Goal: Task Accomplishment & Management: Manage account settings

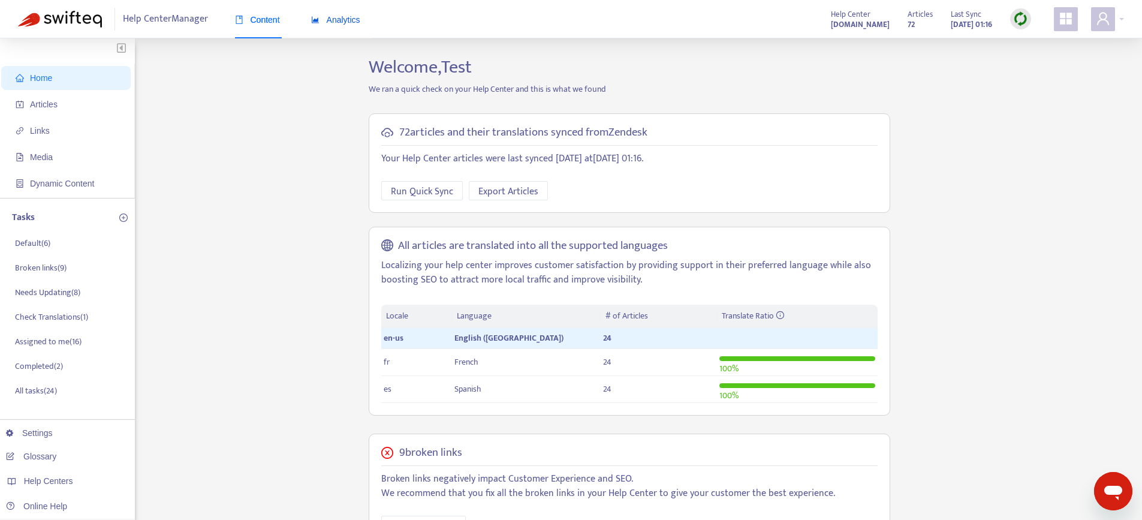
click at [332, 18] on span "Analytics" at bounding box center [335, 20] width 49 height 10
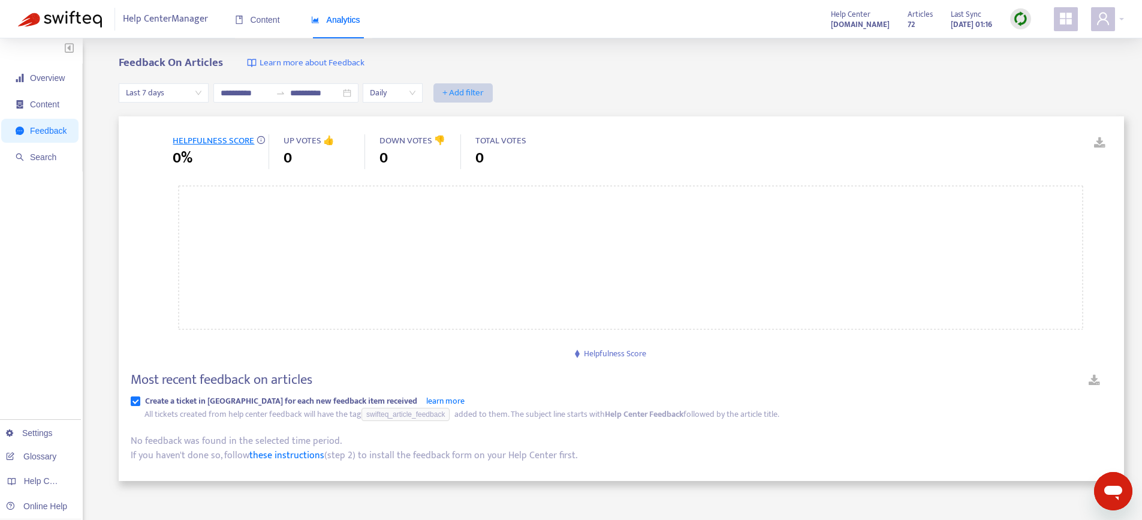
click at [470, 95] on span "+ Add filter" at bounding box center [463, 93] width 41 height 14
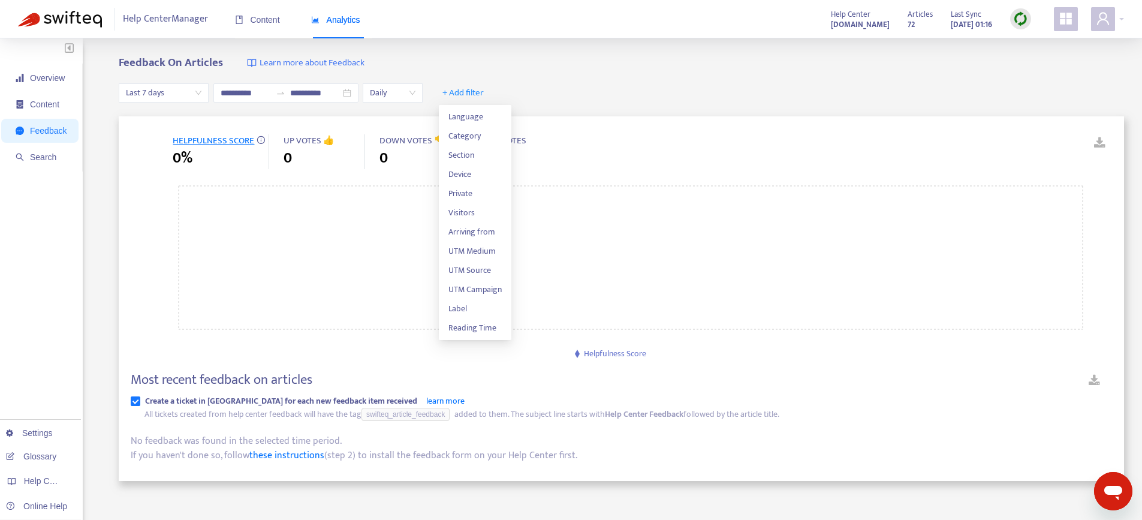
click at [600, 82] on div "**********" at bounding box center [622, 93] width 1006 height 46
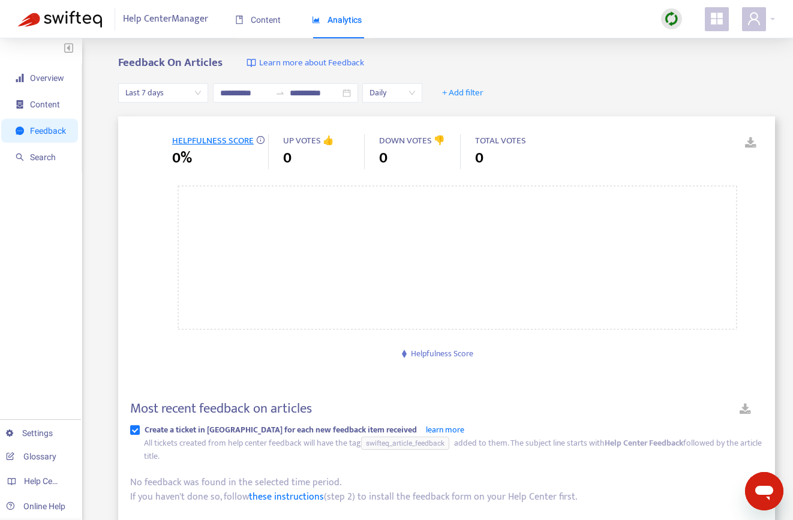
click at [550, 74] on div "**********" at bounding box center [446, 93] width 657 height 46
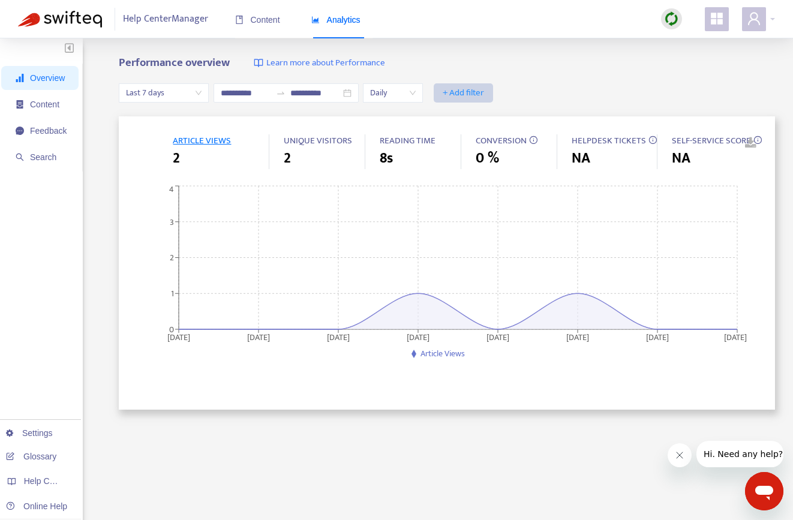
click at [477, 97] on span "+ Add filter" at bounding box center [463, 93] width 41 height 14
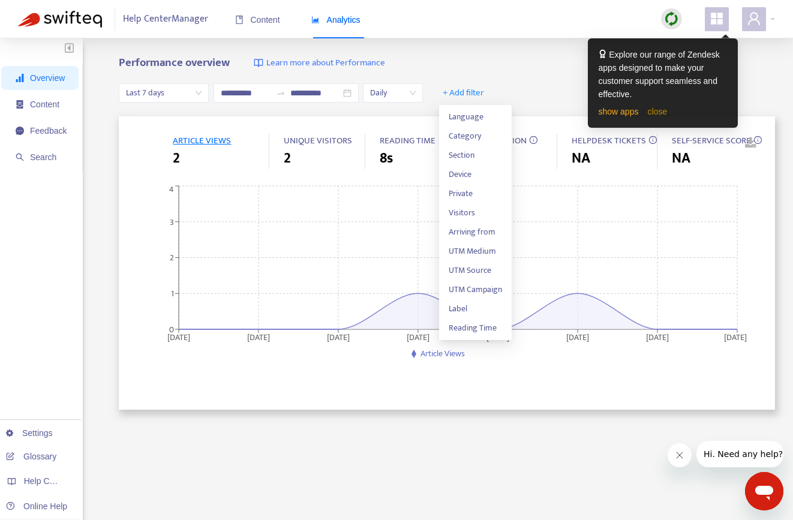
click at [658, 110] on link "close" at bounding box center [657, 112] width 20 height 10
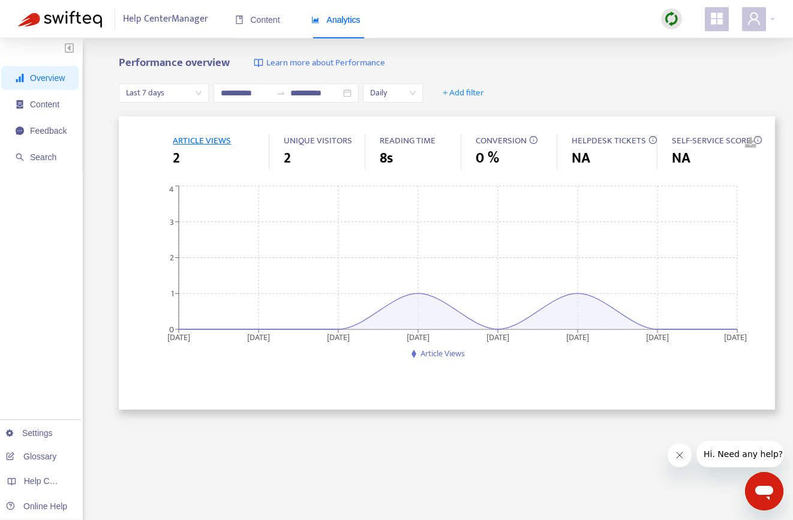
click at [597, 61] on div "Performance overview Learn more about Performance" at bounding box center [447, 63] width 656 height 14
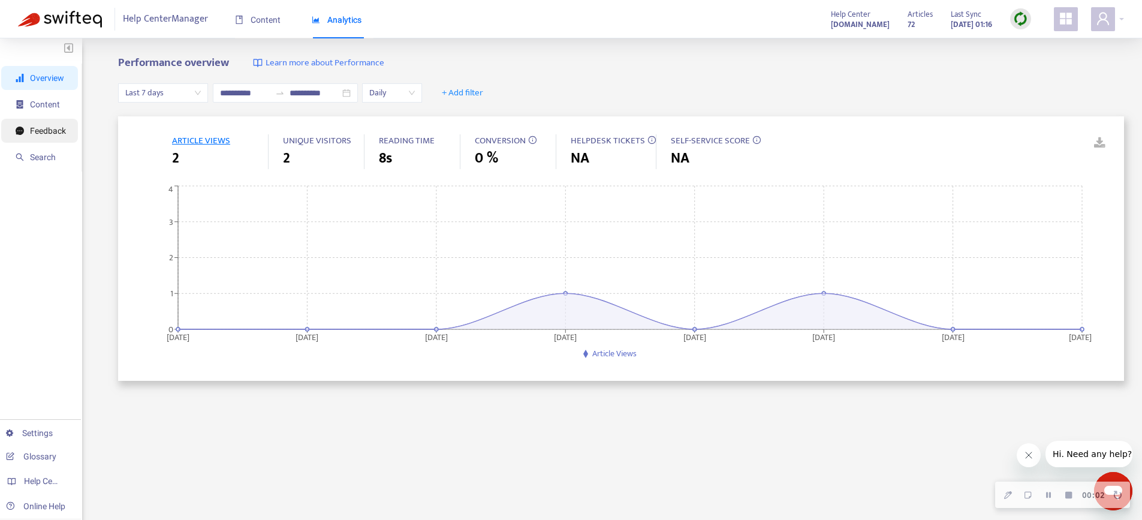
click at [39, 137] on span "Feedback" at bounding box center [41, 131] width 50 height 24
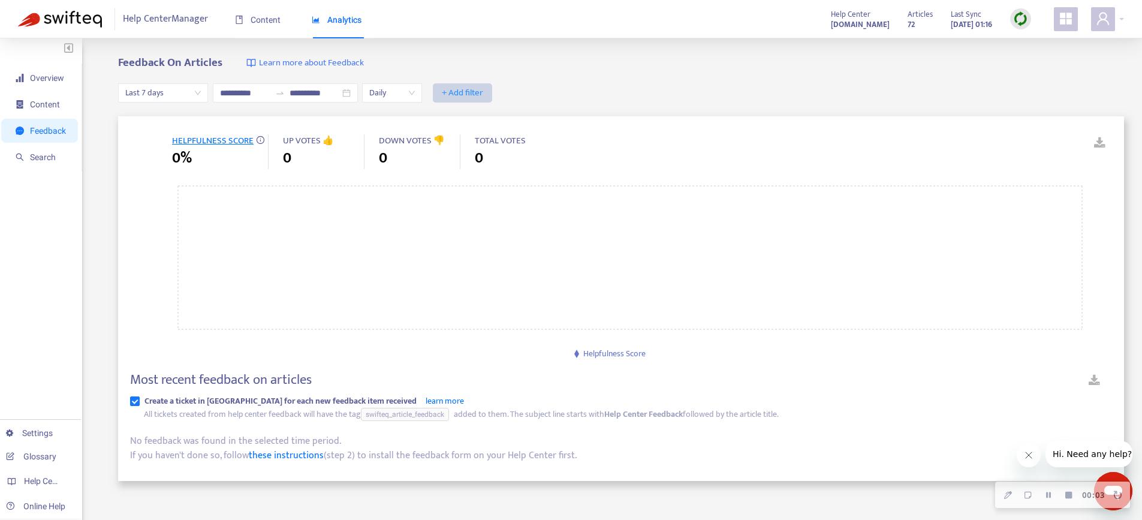
click at [465, 93] on span "+ Add filter" at bounding box center [462, 93] width 41 height 14
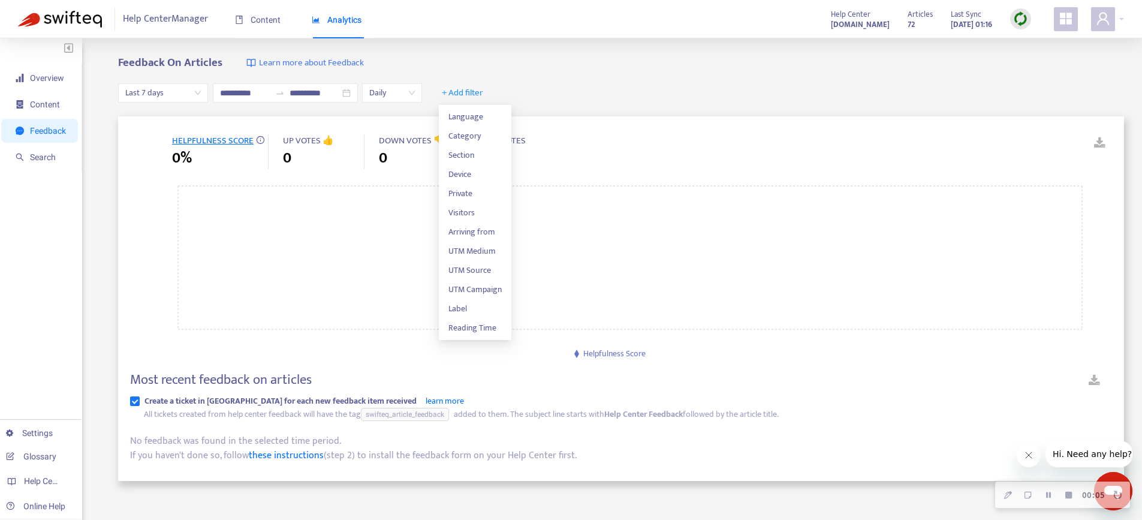
click at [556, 82] on div "**********" at bounding box center [621, 93] width 1006 height 46
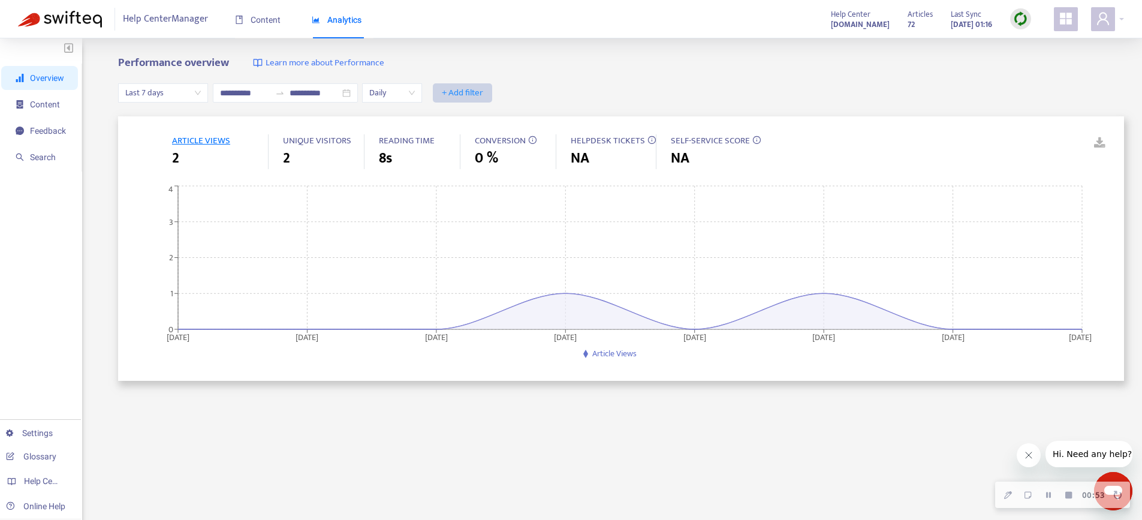
click at [467, 91] on span "+ Add filter" at bounding box center [462, 93] width 41 height 14
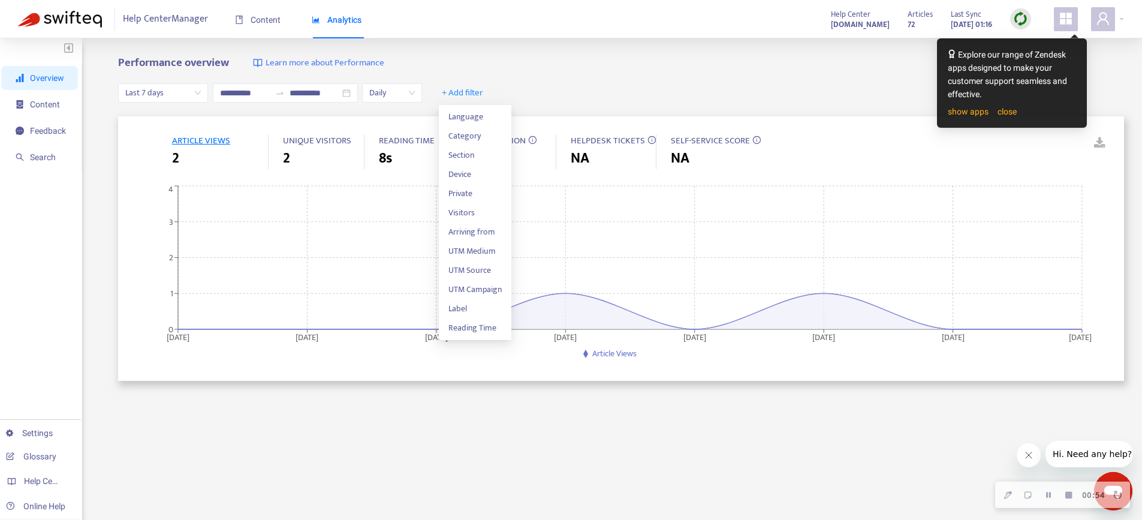
click at [576, 83] on div "**********" at bounding box center [621, 93] width 1006 height 46
click at [1006, 113] on link "close" at bounding box center [1007, 112] width 19 height 10
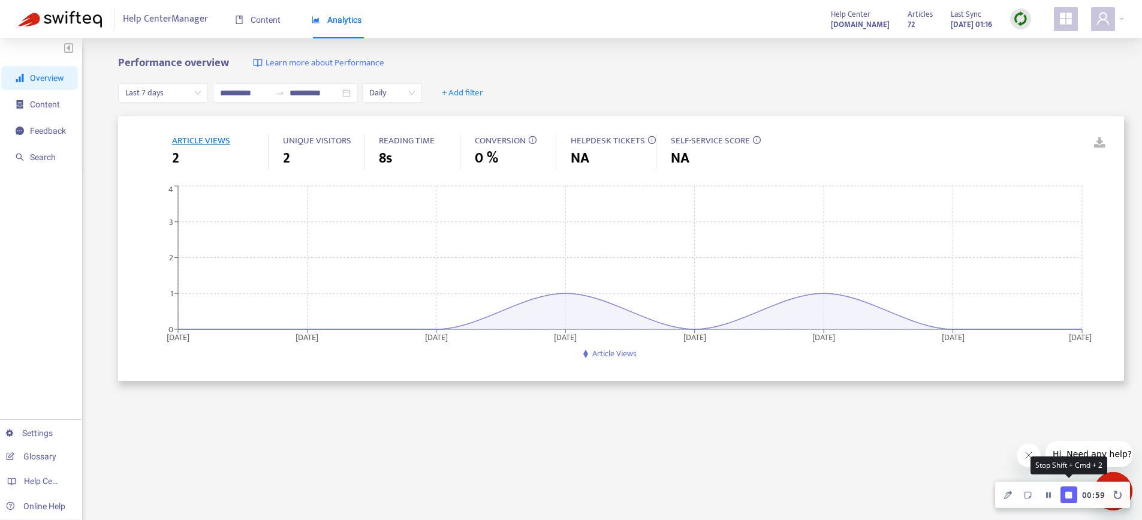
click at [1068, 495] on icon "Finish Recording" at bounding box center [1068, 494] width 7 height 7
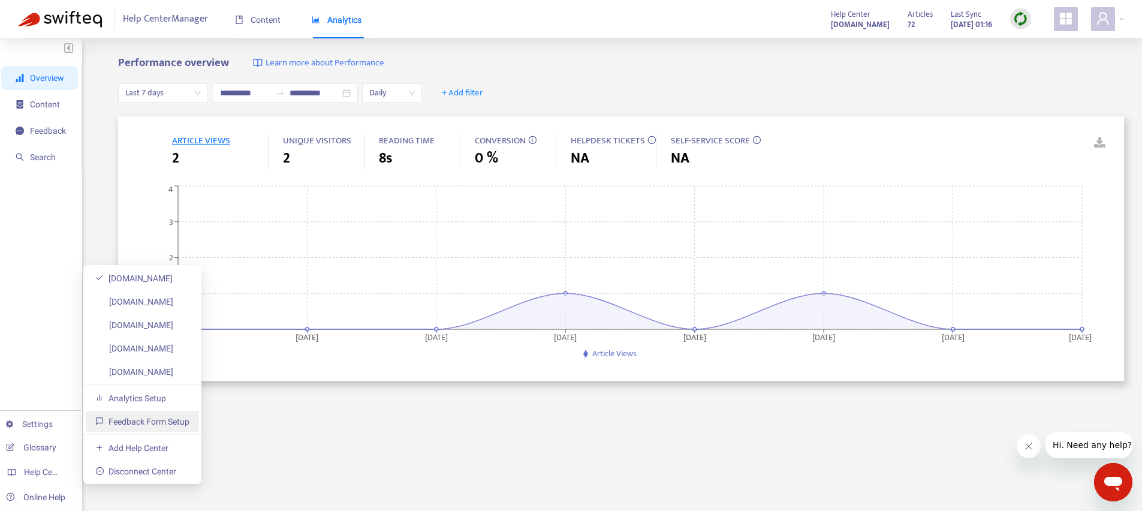
click at [162, 417] on link "Feedback Form Setup" at bounding box center [142, 422] width 94 height 10
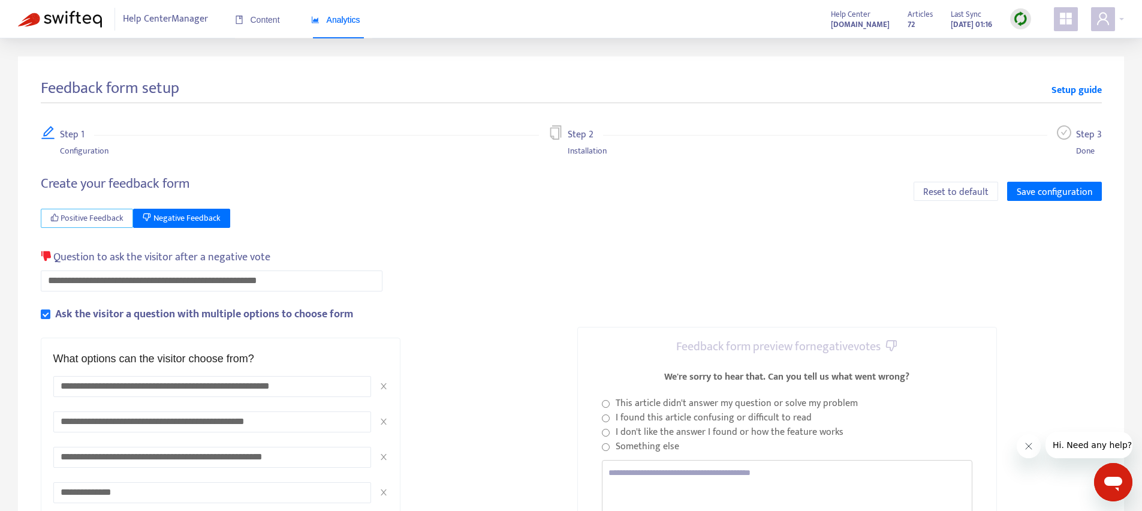
click at [92, 226] on button "Positive Feedback" at bounding box center [87, 218] width 93 height 19
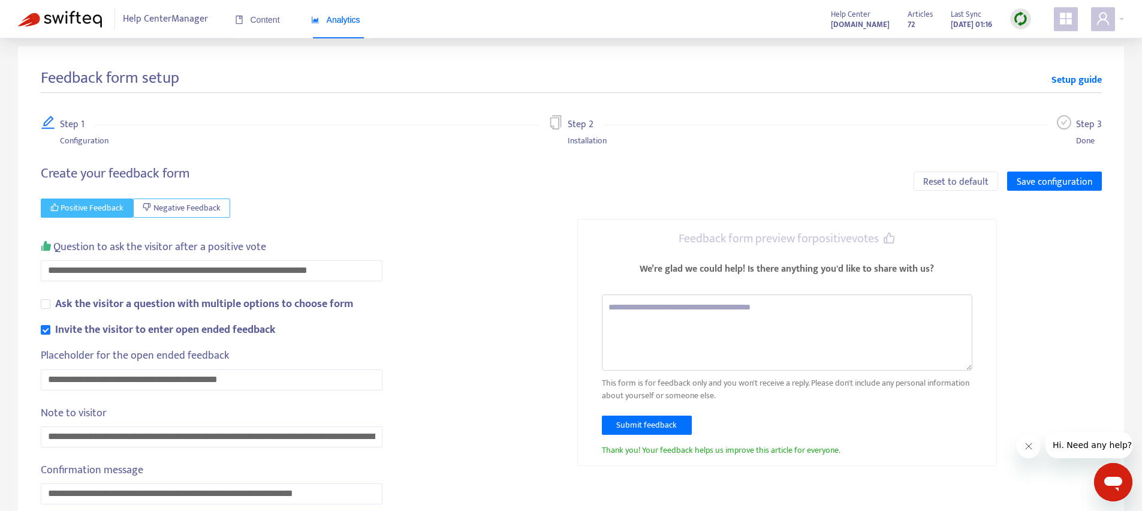
scroll to position [21, 0]
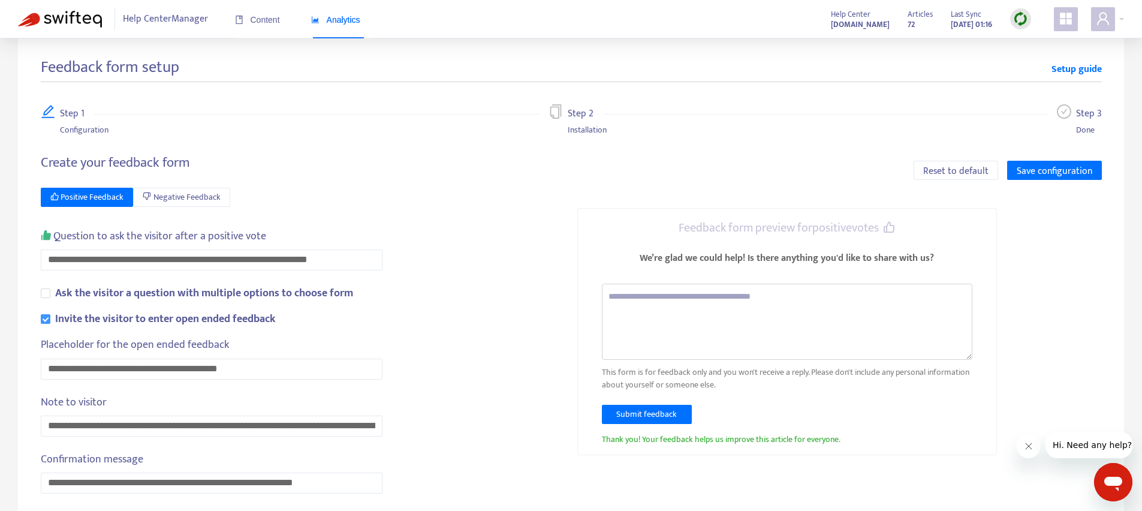
click at [53, 318] on span "Invite the visitor to enter open ended feedback" at bounding box center [165, 319] width 230 height 17
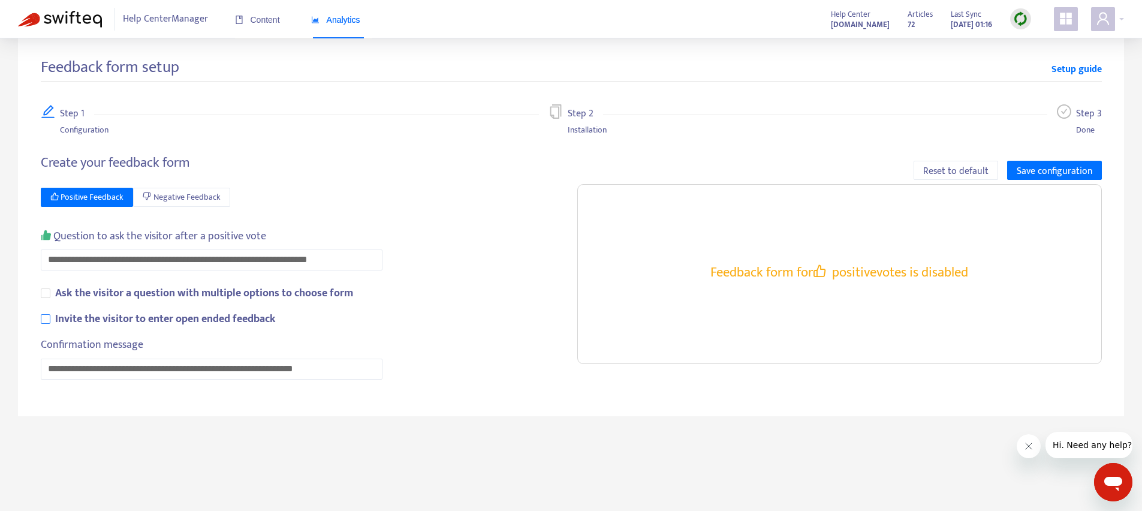
click at [86, 317] on b "Invite the visitor to enter open ended feedback" at bounding box center [165, 319] width 221 height 18
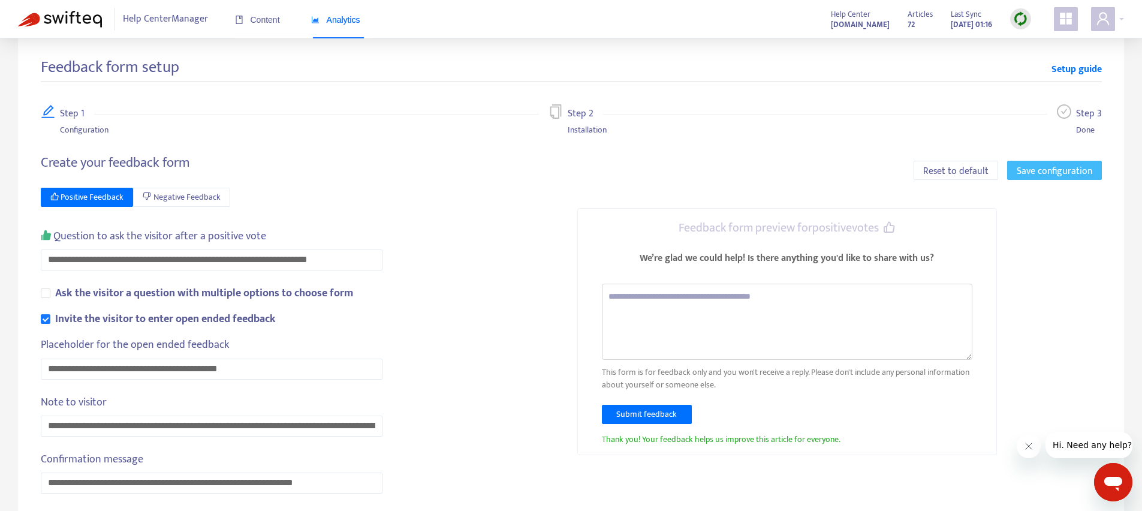
click at [1065, 170] on span "Save configuration" at bounding box center [1055, 171] width 76 height 15
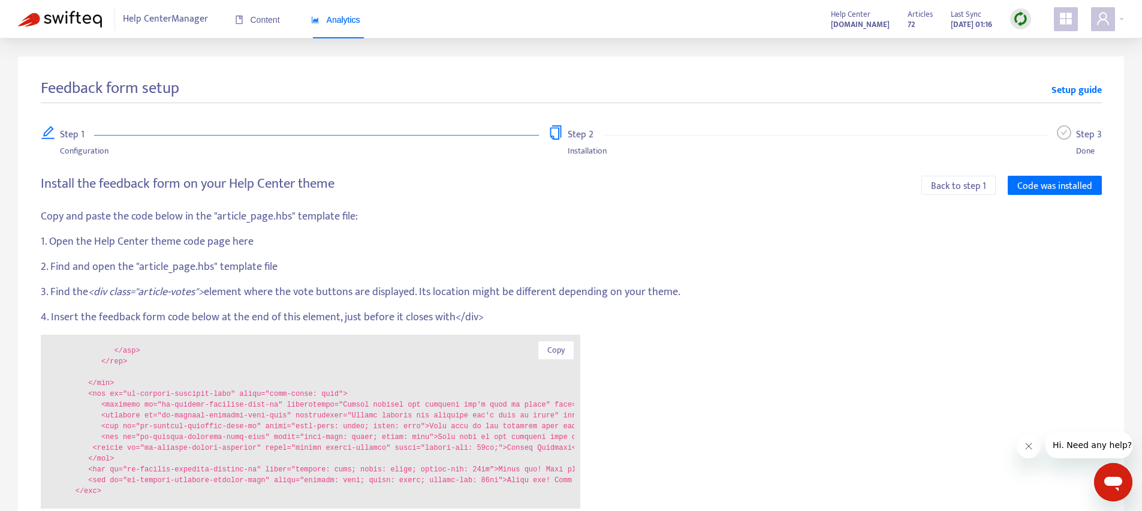
scroll to position [282, 0]
